Goal: Information Seeking & Learning: Find specific fact

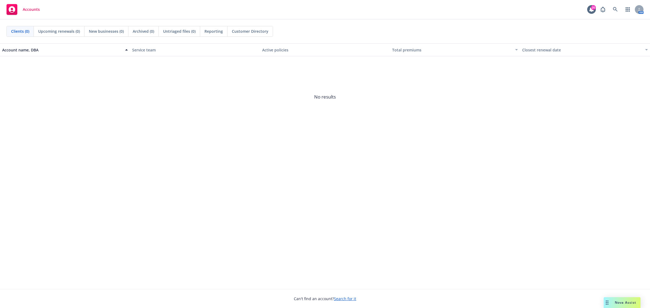
click at [622, 12] on button "button" at bounding box center [627, 9] width 11 height 11
click at [618, 11] on link at bounding box center [615, 9] width 11 height 11
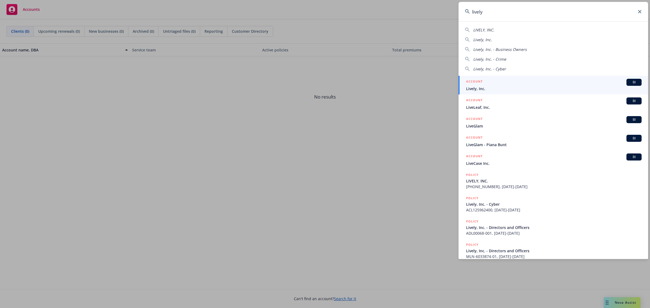
type input "lively"
click at [545, 84] on div "ACCOUNT BI" at bounding box center [553, 82] width 175 height 7
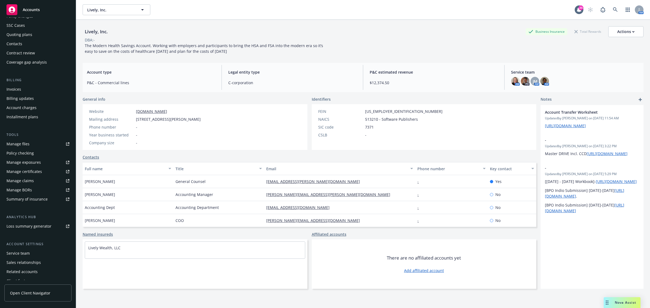
scroll to position [53, 0]
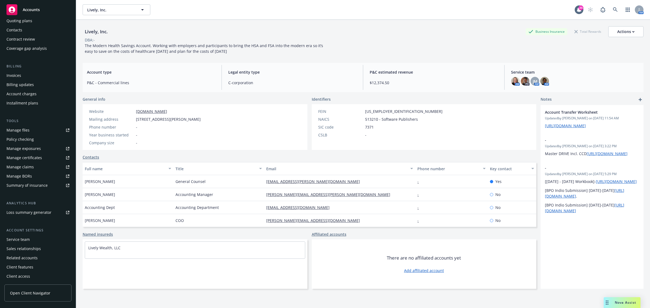
click at [39, 240] on div "Service team" at bounding box center [37, 239] width 63 height 9
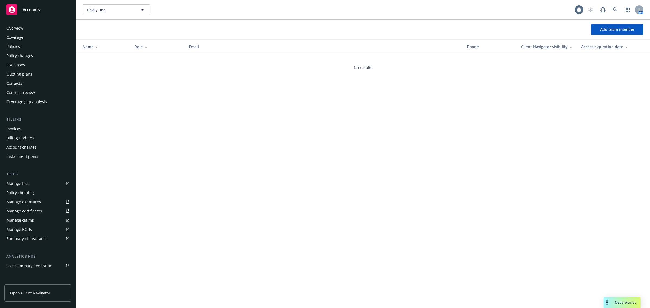
scroll to position [53, 0]
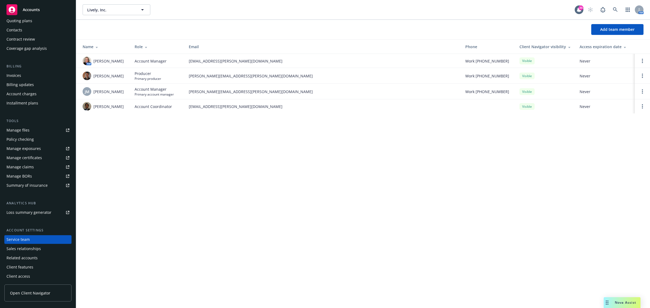
click at [143, 47] on div at bounding box center [145, 47] width 5 height 4
drag, startPoint x: 217, startPoint y: 226, endPoint x: 217, endPoint y: 220, distance: 6.2
click at [217, 226] on div "Lively, Inc. Lively, Inc. 20 AM Add team member Name Role Email Phone Client Na…" at bounding box center [363, 154] width 574 height 308
click at [272, 217] on div "Lively, Inc. Lively, Inc. 20 AM Add team member Name Role Email Phone Client Na…" at bounding box center [363, 154] width 574 height 308
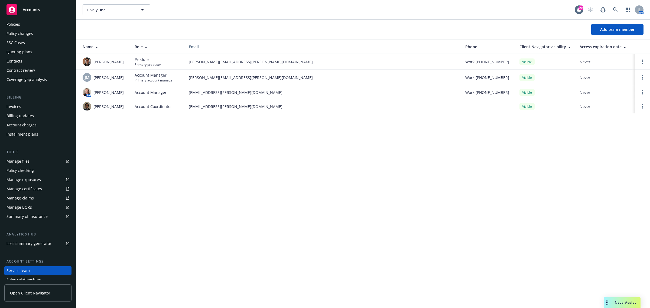
scroll to position [0, 0]
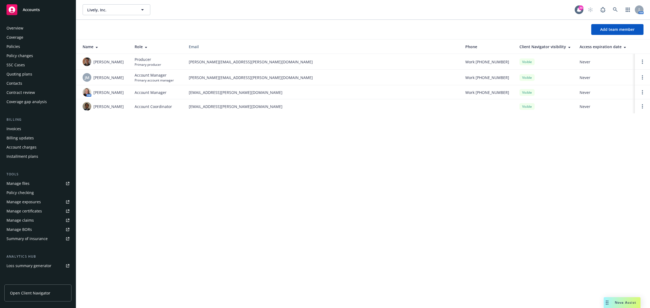
click at [27, 27] on div "Overview" at bounding box center [37, 28] width 63 height 9
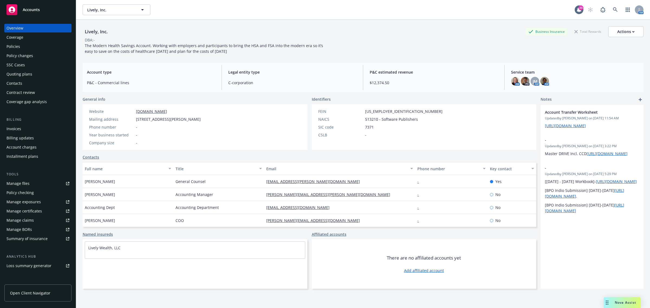
click at [34, 39] on div "Coverage" at bounding box center [37, 37] width 63 height 9
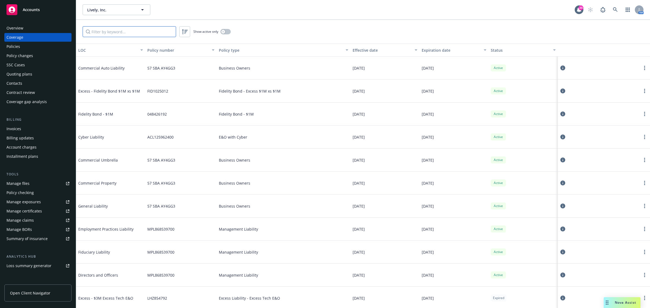
click at [137, 37] on input "Filter by keyword..." at bounding box center [129, 31] width 93 height 11
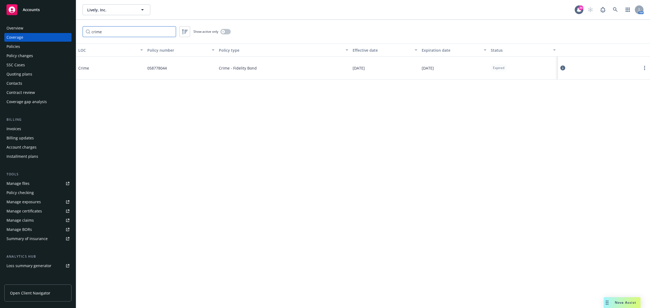
type input "crime"
click at [557, 150] on div "LOC Policy number Policy type Effective date Expiration date Status Crime 05877…" at bounding box center [363, 176] width 574 height 265
click at [31, 27] on div "Overview" at bounding box center [37, 28] width 63 height 9
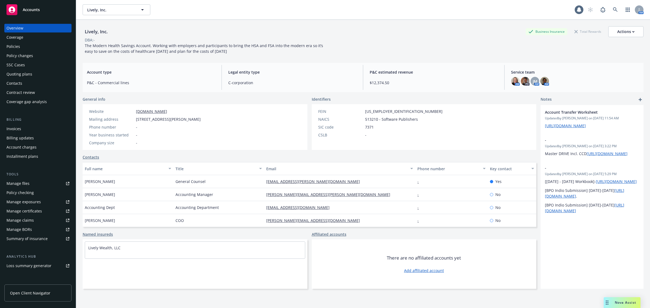
click at [30, 38] on div "Coverage" at bounding box center [37, 37] width 63 height 9
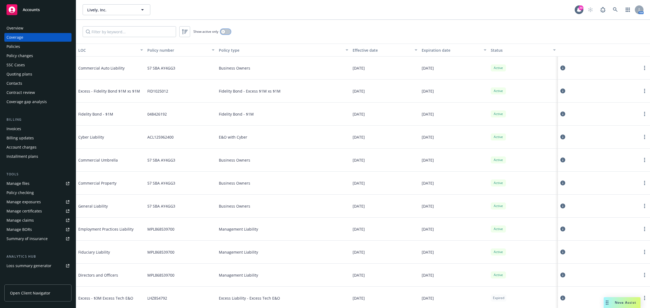
click at [229, 29] on button "button" at bounding box center [225, 31] width 10 height 5
drag, startPoint x: 278, startPoint y: 126, endPoint x: 275, endPoint y: 135, distance: 8.4
click at [276, 126] on div "E&O with Cyber" at bounding box center [284, 137] width 134 height 23
click at [129, 141] on div "Cyber Liability" at bounding box center [118, 137] width 81 height 16
click at [133, 163] on span "Commercial Umbrella" at bounding box center [118, 160] width 81 height 6
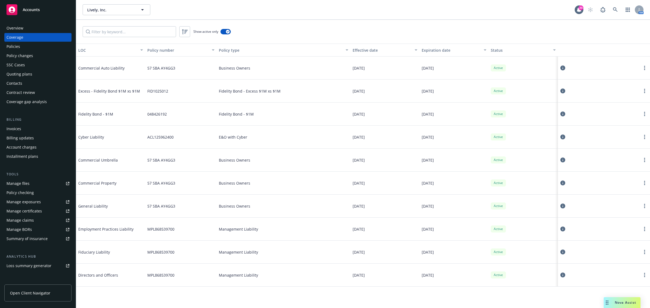
drag, startPoint x: 136, startPoint y: 186, endPoint x: 137, endPoint y: 203, distance: 16.5
click at [137, 186] on span "Commercial Property" at bounding box center [118, 183] width 81 height 6
drag, startPoint x: 137, startPoint y: 215, endPoint x: 143, endPoint y: 213, distance: 6.3
click at [137, 215] on div "General Liability" at bounding box center [110, 206] width 69 height 23
click at [643, 207] on link "more" at bounding box center [644, 206] width 6 height 6
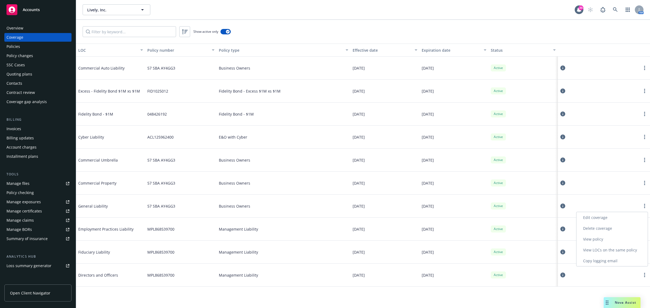
click at [605, 239] on link "View policy" at bounding box center [611, 239] width 71 height 11
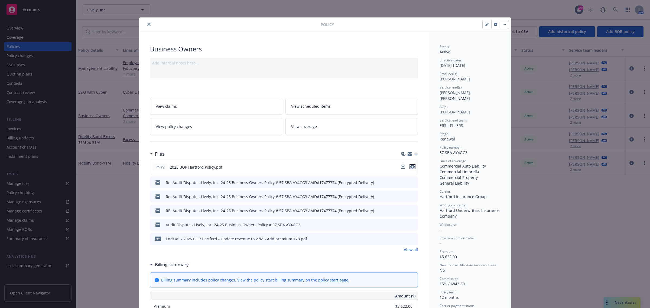
click at [410, 167] on icon "preview file" at bounding box center [412, 167] width 5 height 4
drag, startPoint x: 148, startPoint y: 26, endPoint x: 98, endPoint y: 34, distance: 50.6
click at [148, 25] on button "close" at bounding box center [149, 24] width 6 height 6
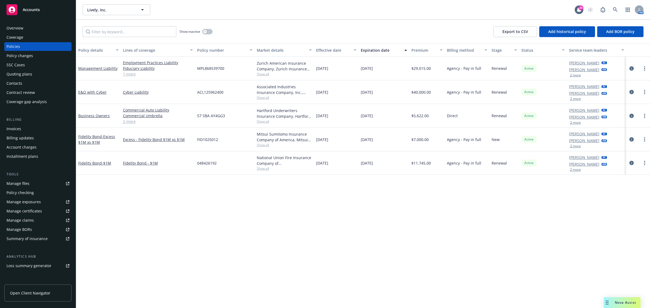
click at [38, 38] on div "Coverage" at bounding box center [37, 37] width 63 height 9
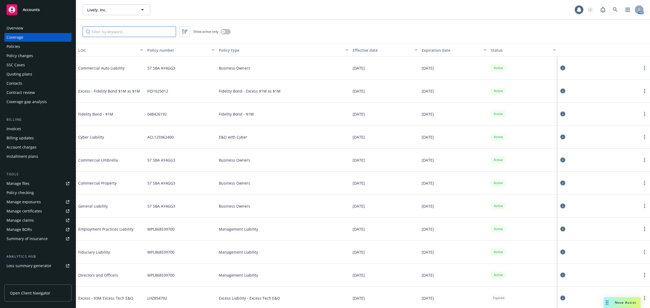
click at [97, 30] on input "Filter by keyword..." at bounding box center [129, 31] width 93 height 11
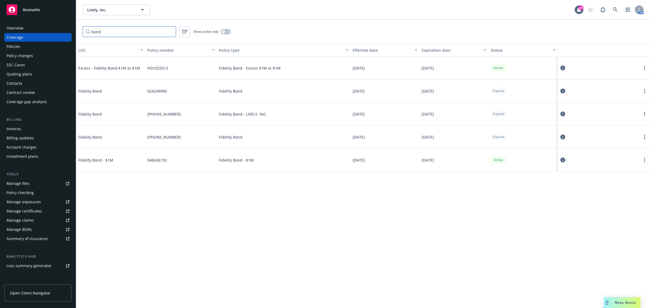
type input "bond"
click at [163, 167] on div "048426192" at bounding box center [180, 160] width 71 height 23
click at [152, 162] on span "048426192" at bounding box center [156, 160] width 19 height 6
click at [150, 162] on span "048426192" at bounding box center [156, 160] width 19 height 6
click at [227, 32] on button "button" at bounding box center [225, 31] width 10 height 5
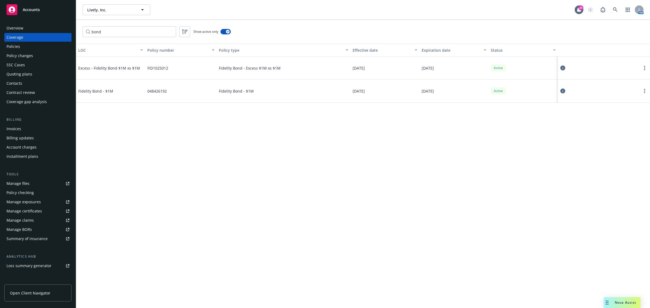
click at [208, 158] on div "LOC Policy number Policy type Effective date Expiration date Status Excess - Fi…" at bounding box center [363, 176] width 574 height 265
click at [137, 92] on span "Fidelity Bond - $1M" at bounding box center [118, 91] width 81 height 6
drag, startPoint x: 156, startPoint y: 92, endPoint x: 177, endPoint y: 91, distance: 21.2
click at [177, 91] on div "048426192" at bounding box center [180, 91] width 71 height 23
click at [291, 237] on div "LOC Policy number Policy type Effective date Expiration date Status Excess - Fi…" at bounding box center [363, 176] width 574 height 265
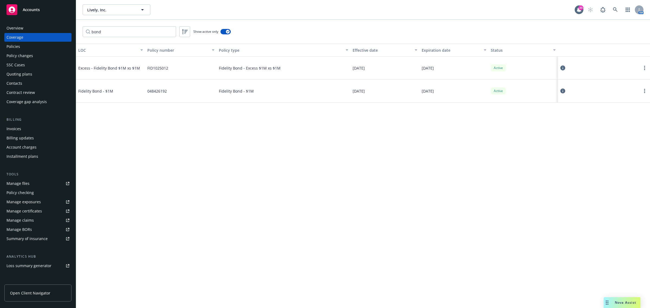
click at [295, 228] on div "LOC Policy number Policy type Effective date Expiration date Status Excess - Fi…" at bounding box center [363, 176] width 574 height 265
click at [294, 224] on div "LOC Policy number Policy type Effective date Expiration date Status Excess - Fi…" at bounding box center [363, 176] width 574 height 265
click at [298, 205] on div "LOC Policy number Policy type Effective date Expiration date Status Excess - Fi…" at bounding box center [363, 176] width 574 height 265
click at [564, 90] on icon at bounding box center [562, 91] width 5 height 5
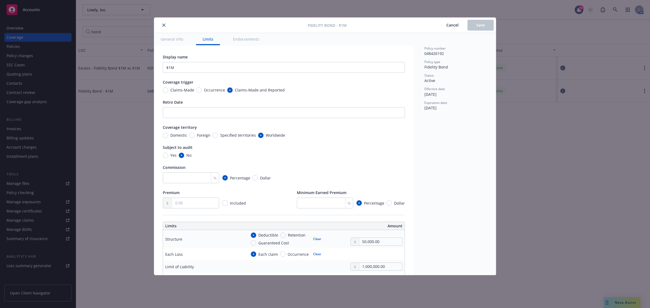
click at [451, 27] on span "Cancel" at bounding box center [452, 24] width 12 height 5
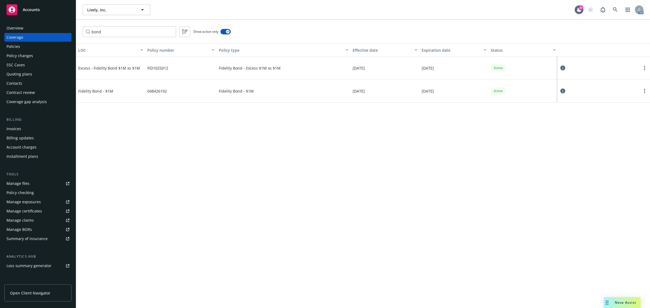
click at [645, 94] on div at bounding box center [604, 91] width 88 height 11
click at [645, 91] on link "more" at bounding box center [644, 91] width 6 height 6
click at [612, 124] on link "View policy" at bounding box center [611, 123] width 71 height 11
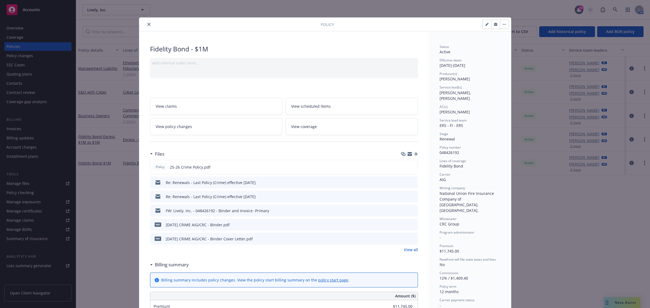
click at [463, 93] on span "[PERSON_NAME], [PERSON_NAME]" at bounding box center [455, 95] width 32 height 11
click at [463, 92] on span "[PERSON_NAME], [PERSON_NAME]" at bounding box center [455, 95] width 32 height 11
click at [147, 25] on icon "close" at bounding box center [148, 24] width 3 height 3
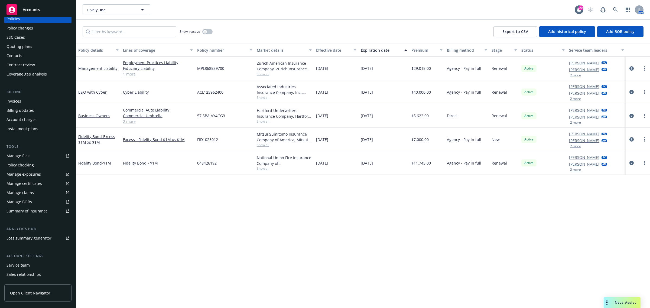
scroll to position [53, 0]
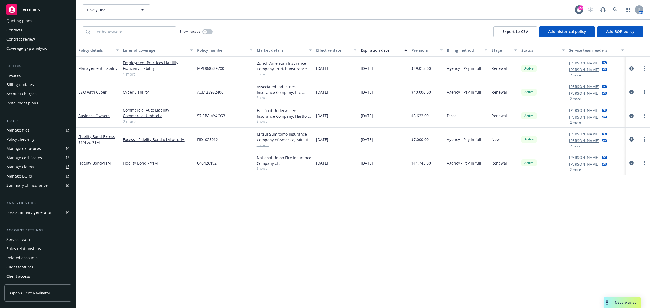
click at [22, 236] on div "Service team" at bounding box center [17, 239] width 23 height 9
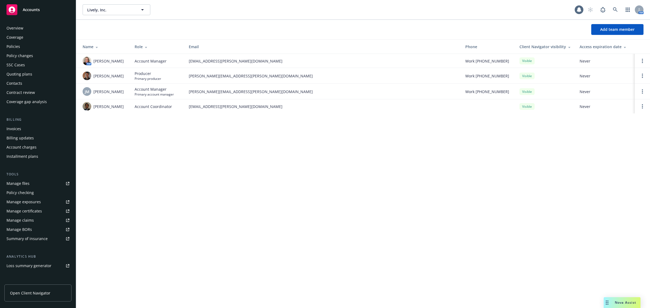
scroll to position [53, 0]
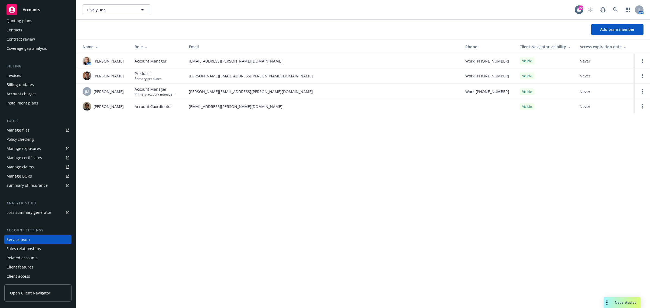
click at [150, 47] on div "Role" at bounding box center [157, 47] width 45 height 6
click at [209, 89] on td "[EMAIL_ADDRESS][PERSON_NAME][DOMAIN_NAME]" at bounding box center [322, 92] width 276 height 14
click at [209, 92] on span "[EMAIL_ADDRESS][PERSON_NAME][DOMAIN_NAME]" at bounding box center [323, 93] width 268 height 6
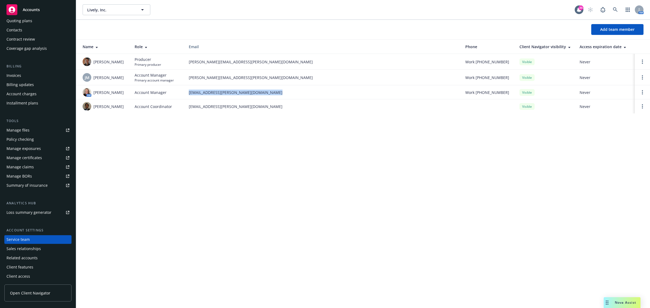
click at [209, 92] on span "[EMAIL_ADDRESS][PERSON_NAME][DOMAIN_NAME]" at bounding box center [323, 93] width 268 height 6
click at [184, 144] on div "Lively, Inc. Lively, Inc. 20 AM Add team member Name Role Email Phone Client Na…" at bounding box center [363, 154] width 574 height 308
